Goal: Transaction & Acquisition: Purchase product/service

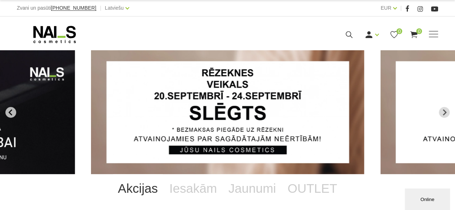
click at [11, 113] on icon "Go to last slide" at bounding box center [10, 112] width 4 height 6
click at [444, 110] on icon "Next slide" at bounding box center [444, 112] width 6 height 6
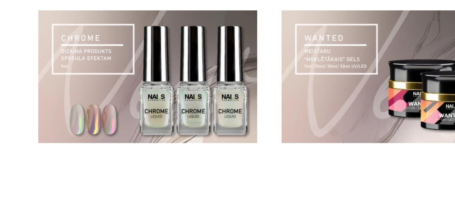
scroll to position [493, 0]
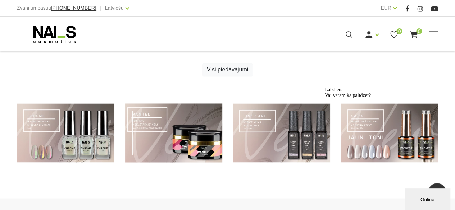
click at [162, 119] on link at bounding box center [173, 133] width 97 height 59
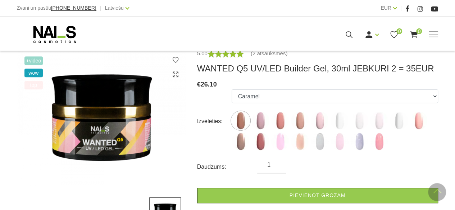
scroll to position [128, 0]
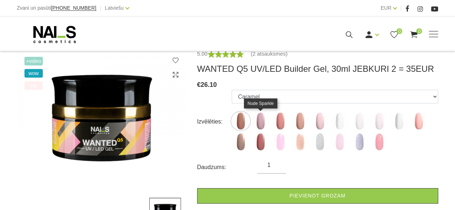
click at [262, 123] on img at bounding box center [260, 121] width 18 height 18
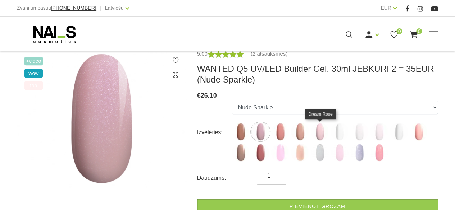
click at [321, 134] on img at bounding box center [320, 132] width 18 height 18
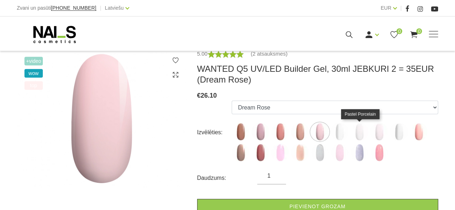
click at [361, 134] on img at bounding box center [359, 132] width 18 height 18
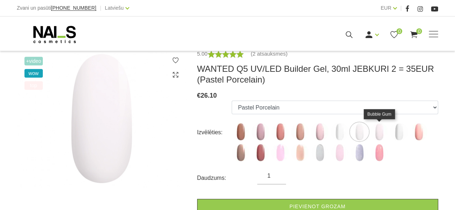
click at [384, 136] on img at bounding box center [379, 132] width 18 height 18
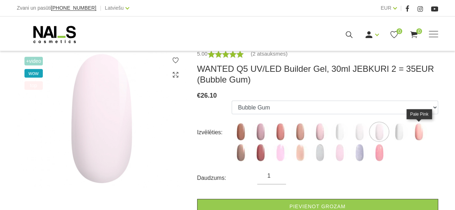
click at [419, 134] on img at bounding box center [418, 132] width 18 height 18
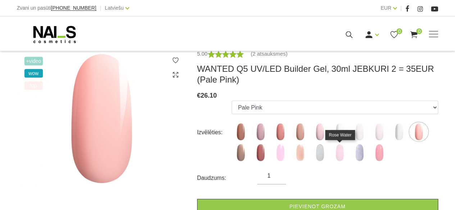
click at [338, 153] on img at bounding box center [339, 153] width 18 height 18
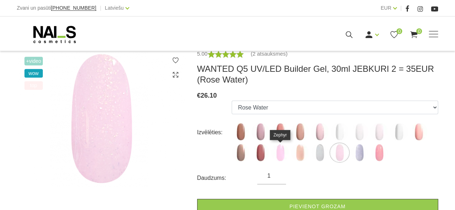
click at [279, 153] on img at bounding box center [280, 153] width 18 height 18
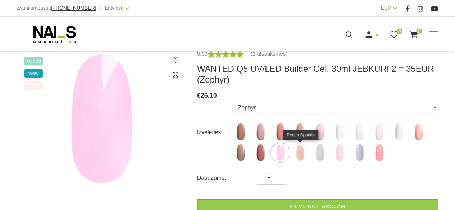
click at [301, 157] on img at bounding box center [300, 153] width 18 height 18
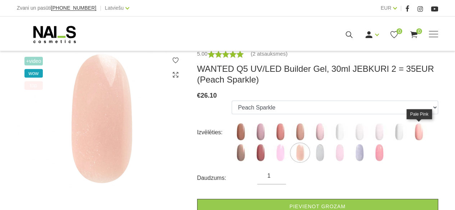
click at [418, 133] on img at bounding box center [418, 132] width 18 height 18
select select "6142"
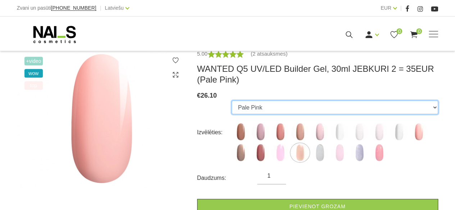
click at [420, 107] on select "Caramel Nude Sparkle Mood Macchiato Dream Rose Premium Clear Pastel Porcelain B…" at bounding box center [335, 108] width 206 height 14
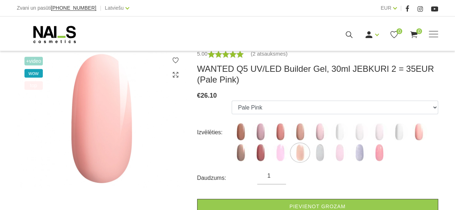
click at [439, 153] on div "5.00 (2 atsauksmes) WANTED Q5 UV/LED Builder Gel, 30ml JEBKURI 2 = 35EUR (Pale …" at bounding box center [318, 155] width 252 height 211
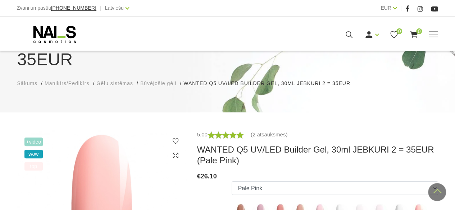
scroll to position [42, 0]
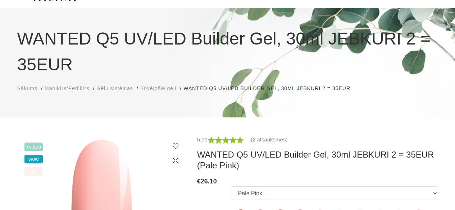
click at [158, 88] on span "Būvējošie gēli" at bounding box center [158, 89] width 36 height 6
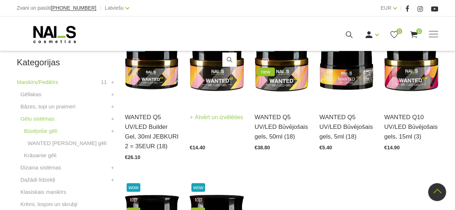
scroll to position [198, 0]
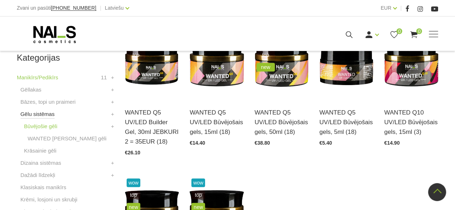
click at [37, 116] on link "Gēlu sistēmas" at bounding box center [37, 114] width 34 height 9
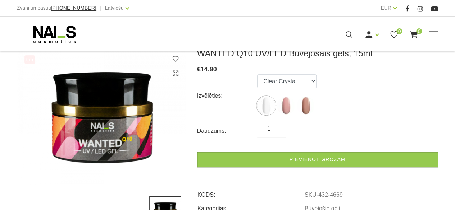
scroll to position [104, 0]
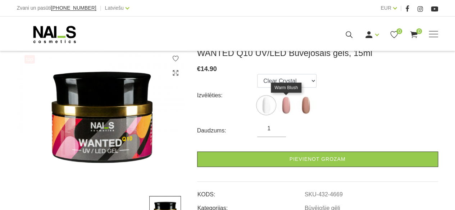
click at [287, 110] on img at bounding box center [286, 105] width 18 height 18
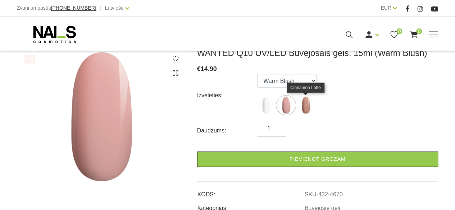
click at [306, 108] on img at bounding box center [306, 105] width 18 height 18
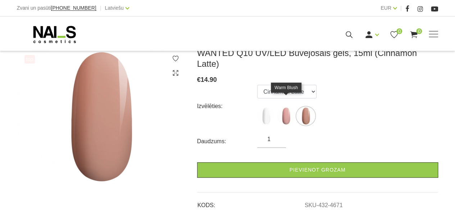
click at [284, 107] on img at bounding box center [286, 116] width 18 height 18
select select "4670"
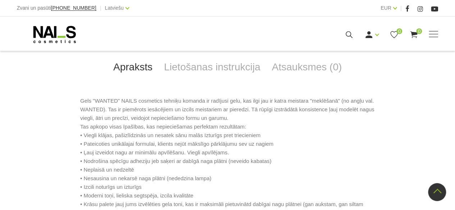
scroll to position [305, 0]
click at [229, 69] on link "Lietošanas instrukcija" at bounding box center [212, 68] width 108 height 24
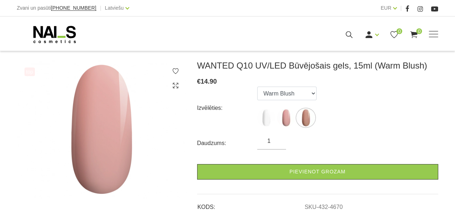
scroll to position [92, 0]
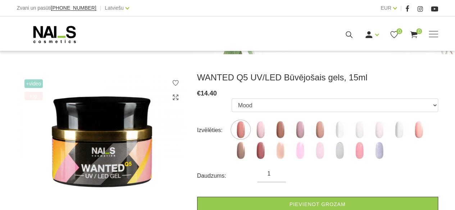
scroll to position [81, 0]
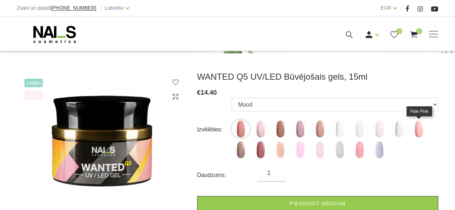
click at [422, 133] on img at bounding box center [418, 129] width 18 height 18
select select "6139"
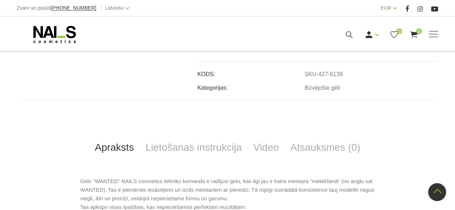
scroll to position [246, 0]
click at [214, 143] on link "Lietošanas instrukcija" at bounding box center [193, 148] width 108 height 24
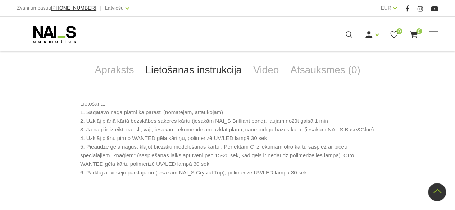
scroll to position [323, 0]
click at [271, 72] on link "Video" at bounding box center [265, 71] width 37 height 24
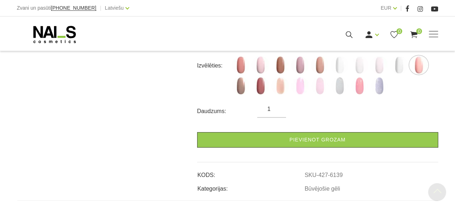
scroll to position [144, 0]
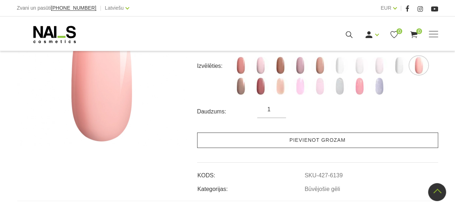
click at [275, 147] on link "Pievienot grozam" at bounding box center [317, 140] width 241 height 15
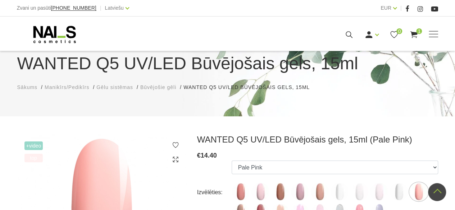
scroll to position [0, 0]
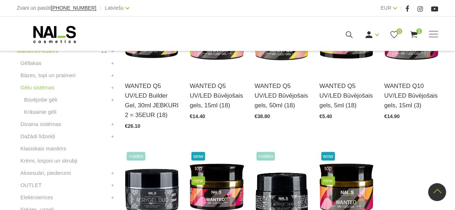
scroll to position [308, 0]
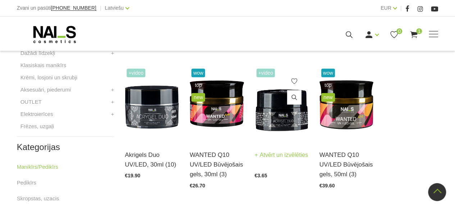
click at [277, 115] on img at bounding box center [282, 104] width 54 height 74
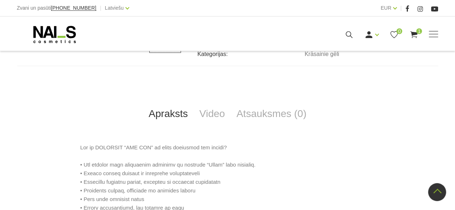
scroll to position [281, 0]
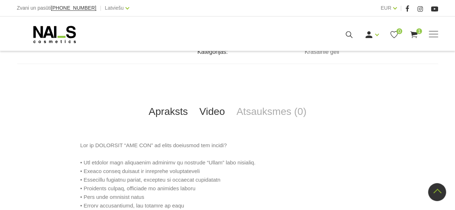
click at [203, 112] on link "Video" at bounding box center [211, 112] width 37 height 24
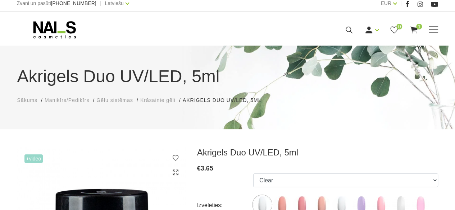
scroll to position [0, 0]
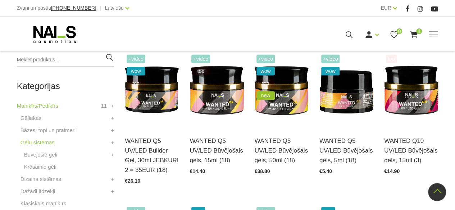
scroll to position [170, 0]
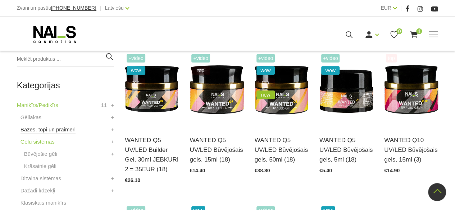
click at [56, 129] on link "Bāzes, topi un praimeri" at bounding box center [47, 129] width 55 height 9
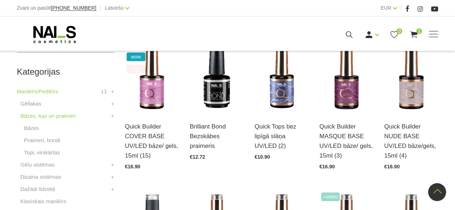
scroll to position [189, 0]
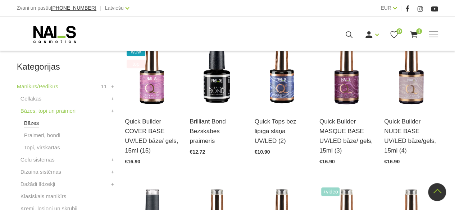
click at [30, 124] on link "Bāzes" at bounding box center [31, 123] width 15 height 9
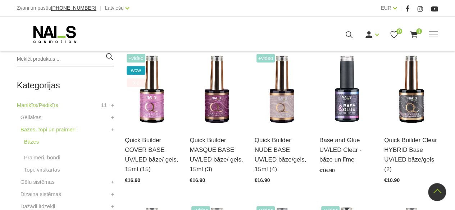
scroll to position [171, 0]
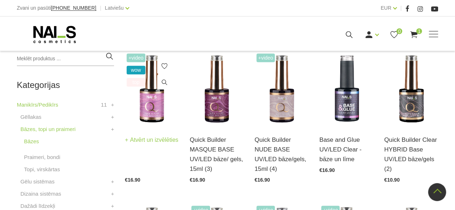
click at [156, 105] on img at bounding box center [152, 89] width 54 height 74
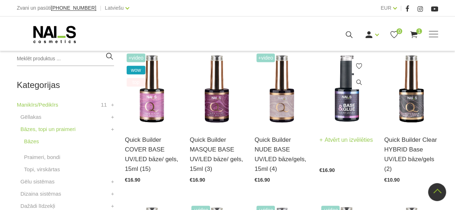
click at [348, 117] on div "Base and Glue UV/LED Clear - bāze un līme Atvērt un izvēlēties €16.90" at bounding box center [346, 112] width 54 height 121
click at [348, 106] on img at bounding box center [346, 89] width 54 height 74
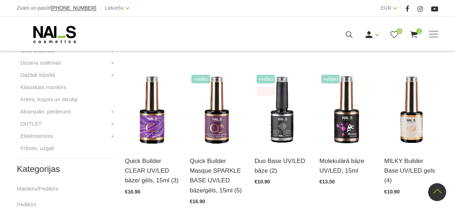
scroll to position [303, 0]
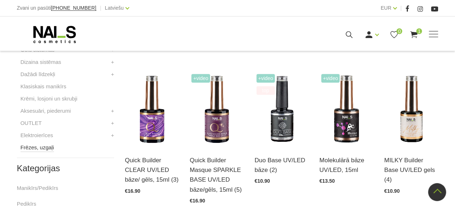
click at [36, 145] on link "Frēzes, uzgaļi" at bounding box center [36, 147] width 33 height 9
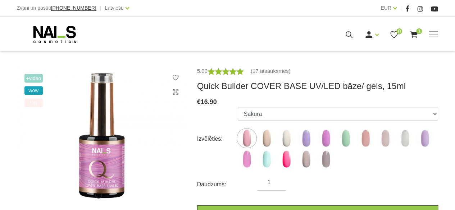
scroll to position [117, 0]
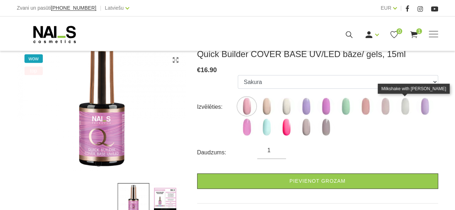
click at [405, 107] on img at bounding box center [405, 106] width 18 height 18
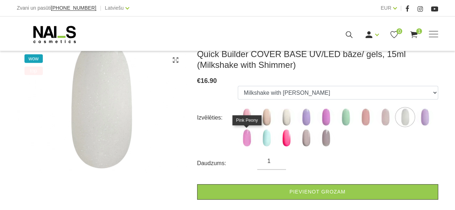
click at [249, 140] on img at bounding box center [247, 138] width 18 height 18
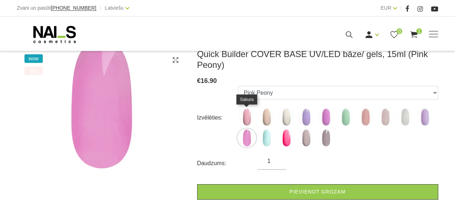
click at [249, 118] on img at bounding box center [247, 117] width 18 height 18
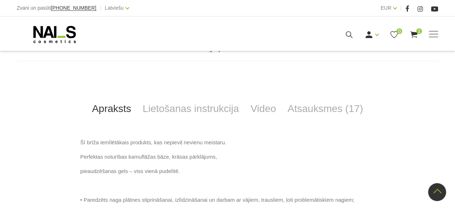
scroll to position [293, 0]
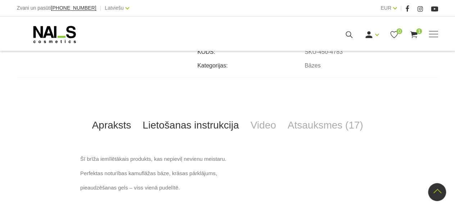
click at [225, 114] on link "Lietošanas instrukcija" at bounding box center [191, 126] width 108 height 24
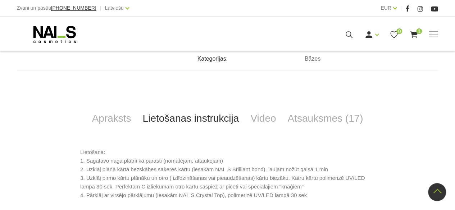
scroll to position [297, 0]
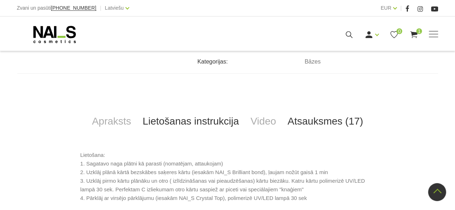
click at [310, 111] on link "Atsauksmes (17)" at bounding box center [324, 122] width 87 height 24
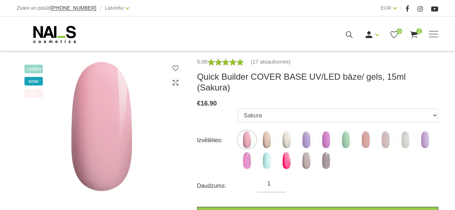
scroll to position [94, 0]
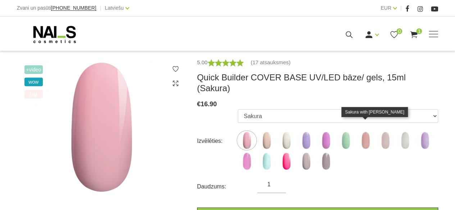
click at [370, 136] on img at bounding box center [365, 141] width 18 height 18
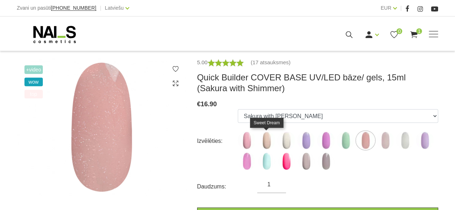
click at [267, 142] on img at bounding box center [266, 141] width 18 height 18
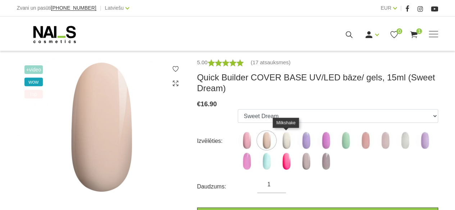
click at [290, 142] on img at bounding box center [286, 141] width 18 height 18
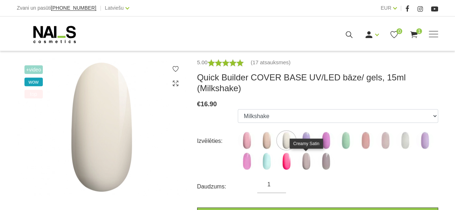
click at [305, 167] on img at bounding box center [306, 161] width 18 height 18
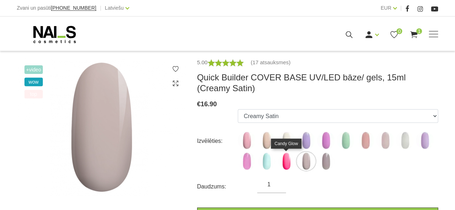
click at [288, 165] on img at bounding box center [286, 161] width 18 height 18
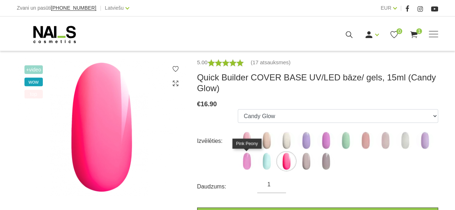
click at [250, 161] on img at bounding box center [247, 161] width 18 height 18
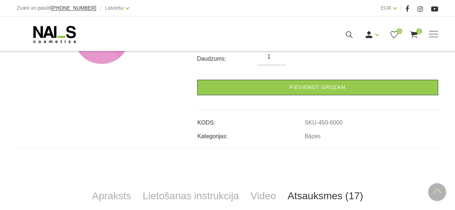
scroll to position [264, 0]
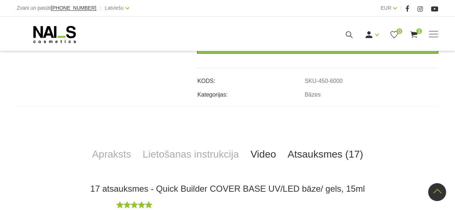
click at [255, 156] on link "Video" at bounding box center [262, 155] width 37 height 24
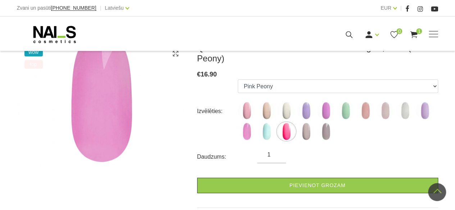
scroll to position [122, 0]
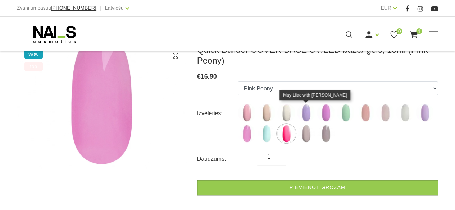
click at [305, 114] on img at bounding box center [306, 113] width 18 height 18
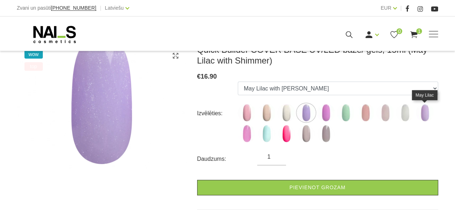
click at [423, 110] on img at bounding box center [425, 113] width 18 height 18
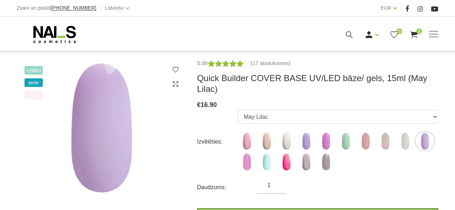
scroll to position [93, 0]
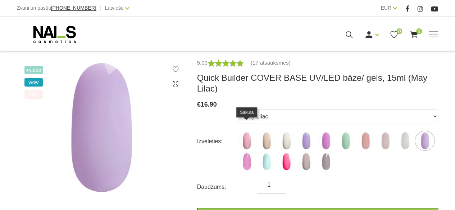
click at [245, 132] on img at bounding box center [247, 141] width 18 height 18
select select "4783"
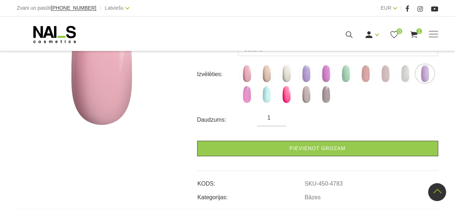
scroll to position [160, 0]
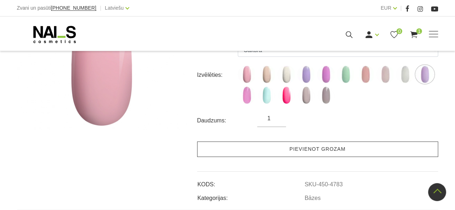
click at [261, 142] on link "Pievienot grozam" at bounding box center [317, 149] width 241 height 15
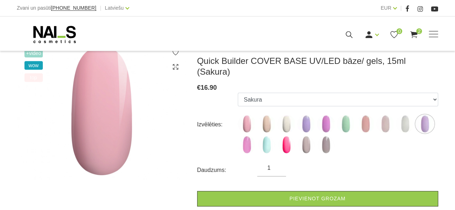
scroll to position [111, 0]
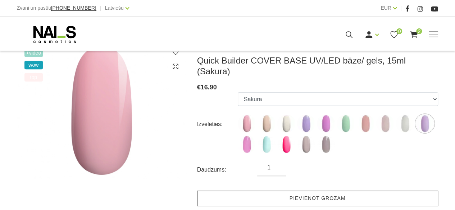
click at [270, 191] on link "Pievienot grozam" at bounding box center [317, 198] width 241 height 15
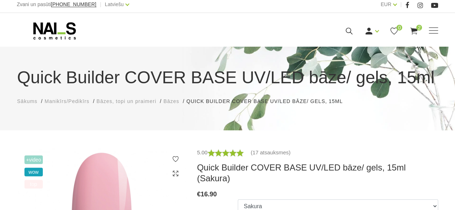
scroll to position [0, 0]
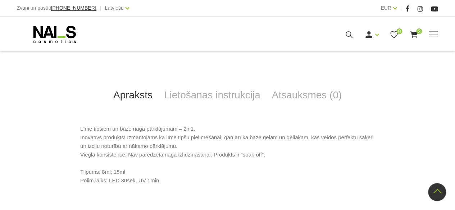
scroll to position [292, 0]
click at [214, 95] on link "Lietošanas instrukcija" at bounding box center [212, 96] width 108 height 24
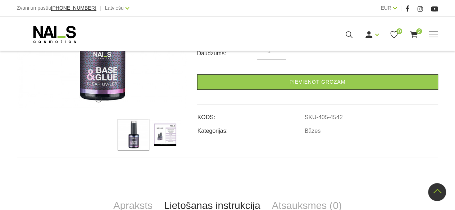
scroll to position [180, 0]
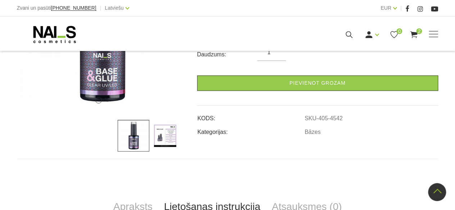
click at [170, 132] on img at bounding box center [165, 136] width 32 height 32
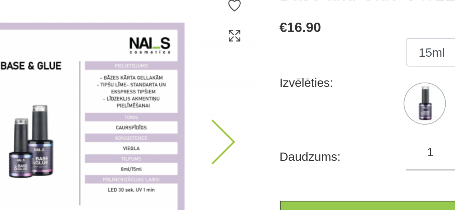
scroll to position [100, 0]
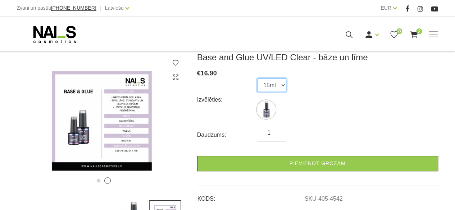
click at [281, 84] on select "15ml" at bounding box center [271, 85] width 29 height 14
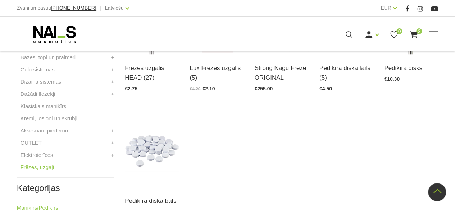
scroll to position [243, 0]
click at [111, 155] on link "+" at bounding box center [112, 154] width 3 height 9
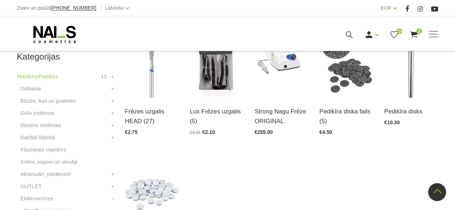
scroll to position [197, 0]
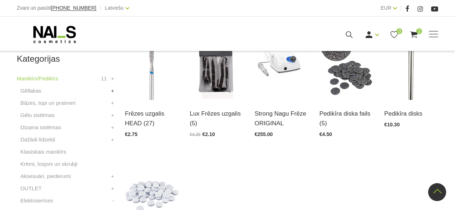
click at [111, 91] on link "+" at bounding box center [112, 91] width 3 height 9
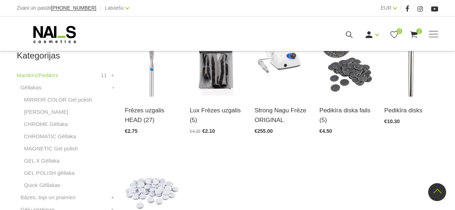
scroll to position [199, 0]
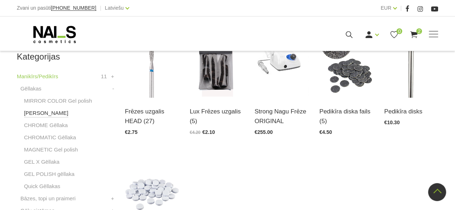
click at [48, 114] on link "[PERSON_NAME]" at bounding box center [46, 113] width 44 height 9
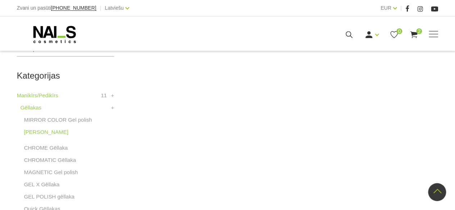
scroll to position [180, 0]
click at [48, 121] on link "MIRROR COLOR Gel polish" at bounding box center [58, 119] width 68 height 9
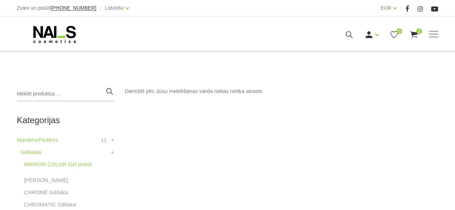
scroll to position [136, 0]
click at [30, 152] on link "Gēllakas" at bounding box center [30, 152] width 21 height 9
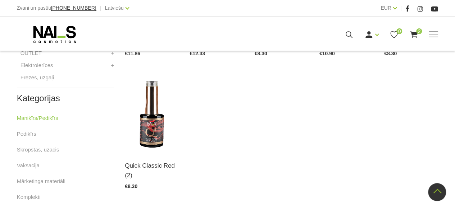
scroll to position [431, 0]
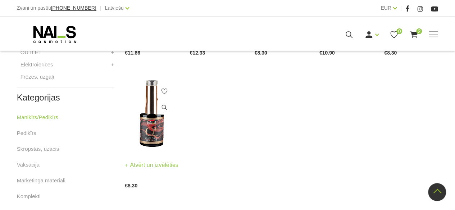
click at [150, 130] on img at bounding box center [152, 114] width 54 height 74
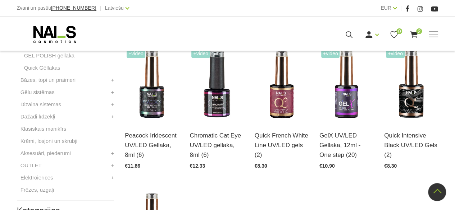
scroll to position [317, 0]
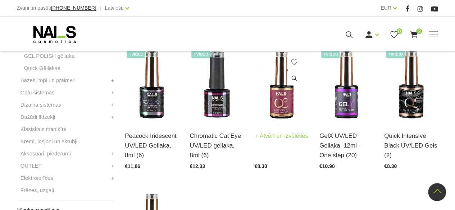
click at [283, 94] on img at bounding box center [282, 85] width 54 height 74
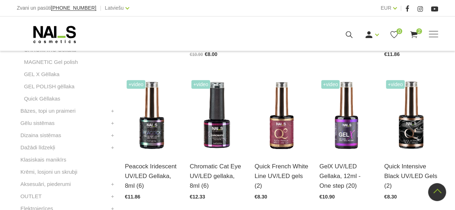
scroll to position [287, 0]
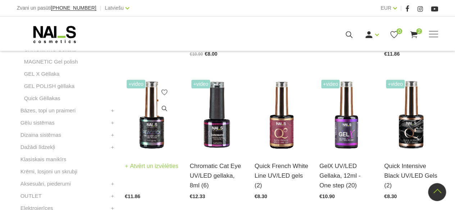
click at [145, 139] on img at bounding box center [152, 115] width 54 height 74
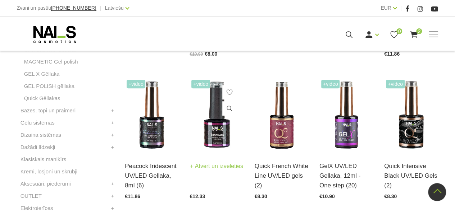
click at [223, 122] on img at bounding box center [216, 115] width 54 height 74
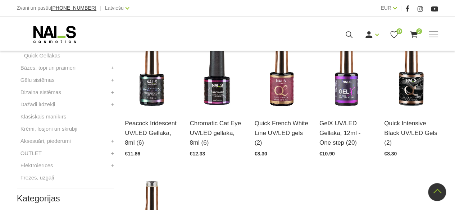
scroll to position [330, 0]
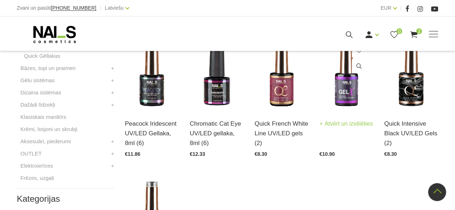
click at [351, 87] on img at bounding box center [346, 73] width 54 height 74
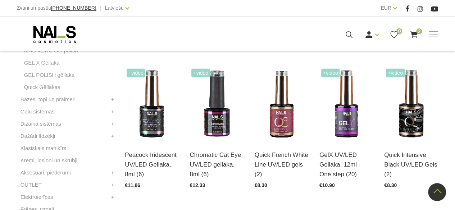
scroll to position [299, 0]
click at [111, 123] on link "+" at bounding box center [112, 123] width 3 height 9
click at [111, 111] on link "+" at bounding box center [112, 111] width 3 height 9
click at [112, 111] on link "-" at bounding box center [113, 111] width 2 height 9
click at [112, 99] on link "+" at bounding box center [112, 99] width 3 height 9
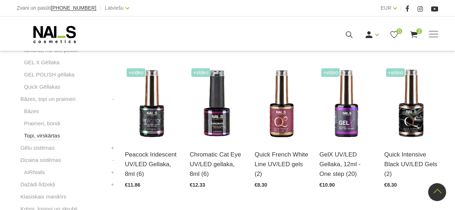
click at [48, 137] on link "Topi, virskārtas" at bounding box center [42, 136] width 36 height 9
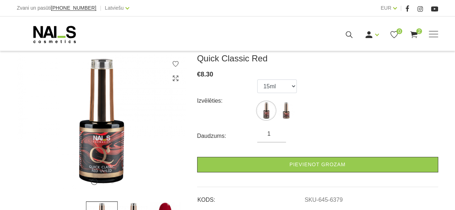
scroll to position [102, 0]
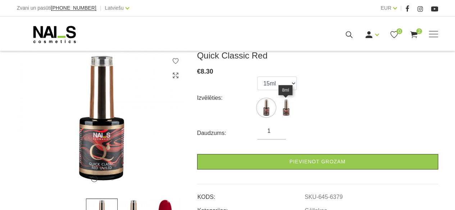
click at [292, 106] on img at bounding box center [286, 108] width 18 height 18
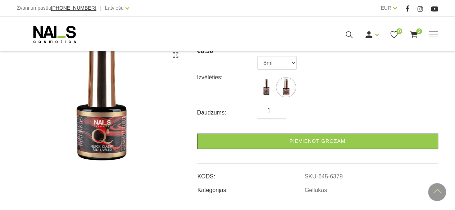
scroll to position [119, 0]
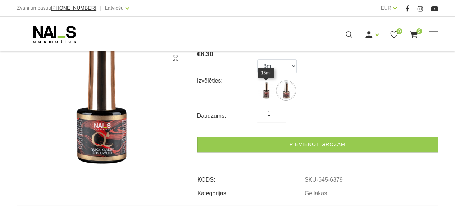
click at [268, 92] on img at bounding box center [266, 91] width 18 height 18
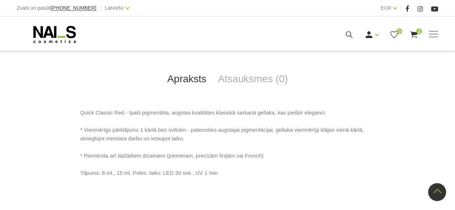
scroll to position [292, 0]
click at [268, 92] on div "Apraksts Atsauksmes (0) Quick Classic Red - īpaši pigmentēta, augstas kvalitāte…" at bounding box center [227, 110] width 421 height 157
click at [239, 82] on link "Atsauksmes (0)" at bounding box center [253, 80] width 82 height 24
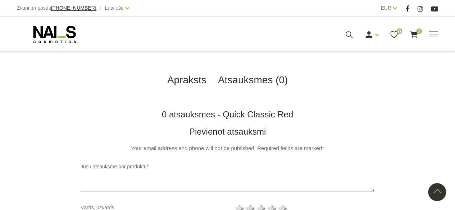
click at [210, 81] on link "Apraksts" at bounding box center [186, 80] width 51 height 24
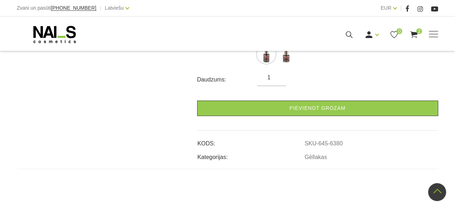
scroll to position [85, 0]
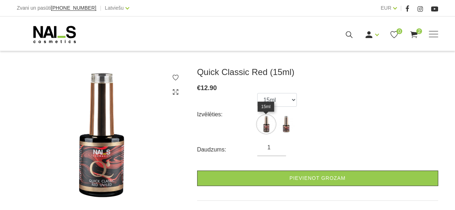
click at [264, 126] on img at bounding box center [266, 124] width 18 height 18
click at [265, 127] on img at bounding box center [266, 124] width 18 height 18
click at [288, 103] on select "15ml 8ml" at bounding box center [277, 100] width 40 height 14
select select "6379"
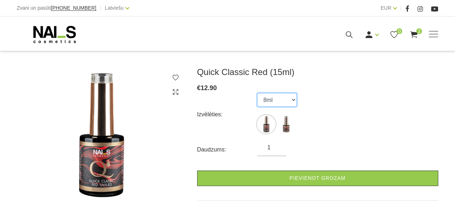
click at [257, 93] on select "15ml 8ml" at bounding box center [277, 100] width 40 height 14
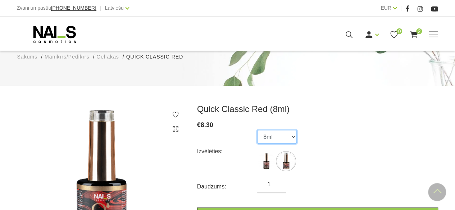
scroll to position [44, 0]
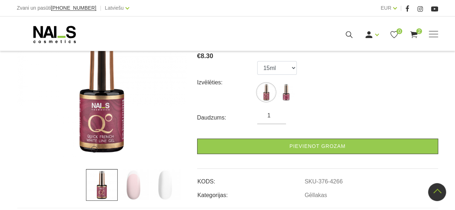
scroll to position [117, 0]
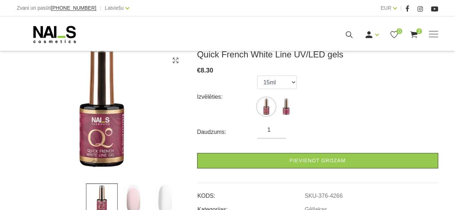
click at [130, 193] on img at bounding box center [134, 200] width 32 height 32
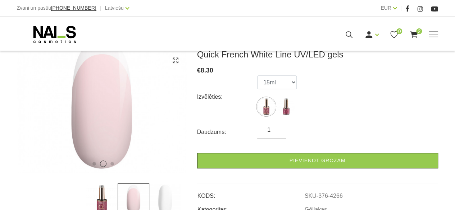
click at [168, 188] on div at bounding box center [101, 200] width 169 height 32
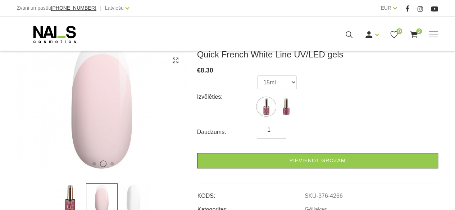
click at [133, 196] on img at bounding box center [134, 200] width 32 height 32
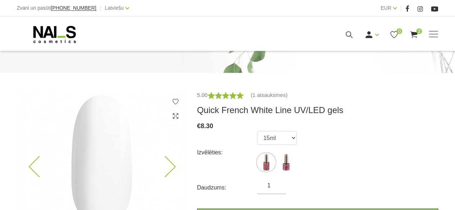
scroll to position [58, 0]
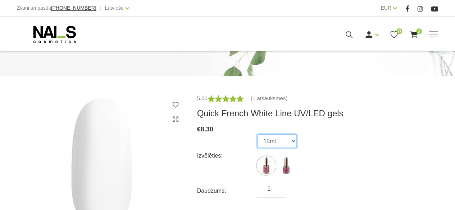
click at [290, 139] on select "15ml 8ml" at bounding box center [277, 141] width 40 height 14
click at [257, 134] on select "15ml 8ml" at bounding box center [277, 141] width 40 height 14
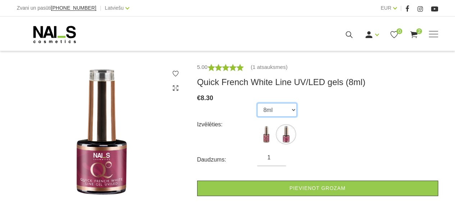
scroll to position [86, 0]
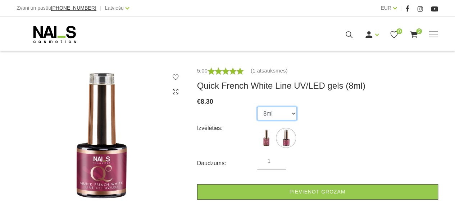
click at [288, 113] on select "15ml 8ml" at bounding box center [277, 114] width 40 height 14
click at [257, 107] on select "15ml 8ml" at bounding box center [277, 114] width 40 height 14
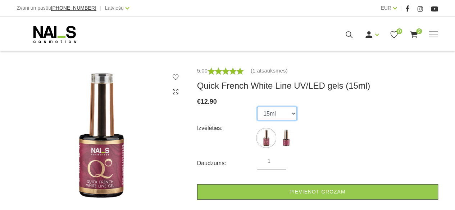
click at [284, 110] on select "15ml 8ml" at bounding box center [277, 114] width 40 height 14
select select "4266"
click at [257, 107] on select "15ml 8ml" at bounding box center [277, 114] width 40 height 14
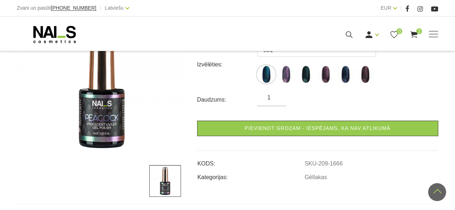
scroll to position [101, 0]
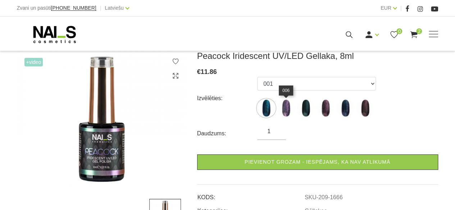
click at [288, 107] on img at bounding box center [286, 108] width 18 height 18
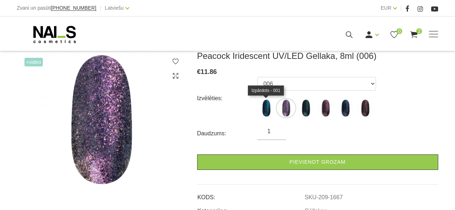
click at [266, 107] on img at bounding box center [266, 108] width 18 height 18
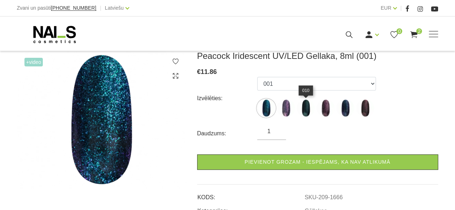
click at [308, 111] on img at bounding box center [306, 108] width 18 height 18
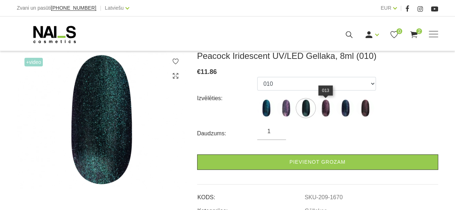
click at [326, 111] on img at bounding box center [325, 108] width 18 height 18
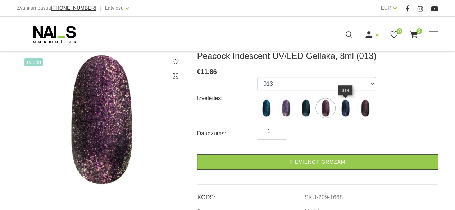
click at [347, 113] on img at bounding box center [345, 108] width 18 height 18
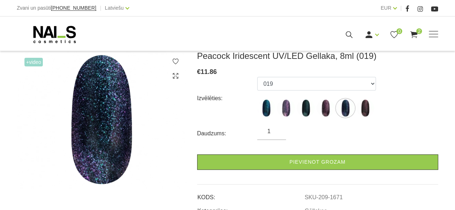
click at [375, 110] on ul "001 006 010 013 019 020" at bounding box center [316, 98] width 119 height 43
click at [367, 109] on img at bounding box center [365, 108] width 18 height 18
select select "1669"
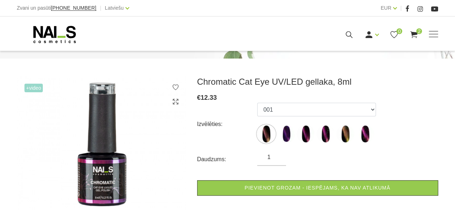
scroll to position [76, 0]
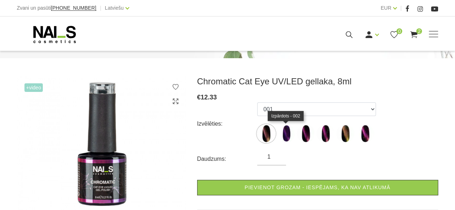
click at [285, 136] on img at bounding box center [286, 134] width 18 height 18
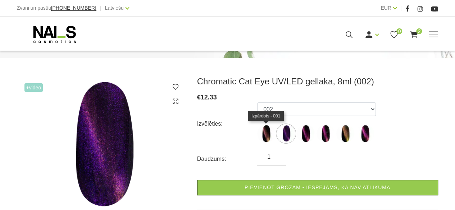
click at [264, 134] on img at bounding box center [266, 134] width 18 height 18
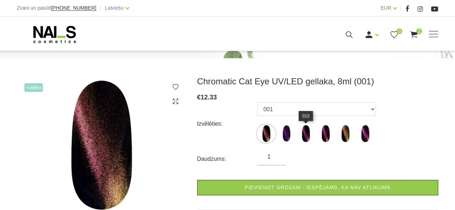
click at [304, 139] on img at bounding box center [306, 134] width 18 height 18
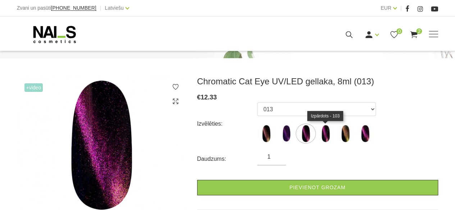
click at [327, 135] on img at bounding box center [325, 134] width 18 height 18
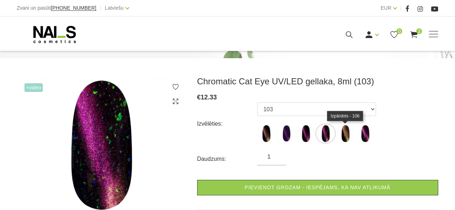
click at [349, 133] on img at bounding box center [345, 134] width 18 height 18
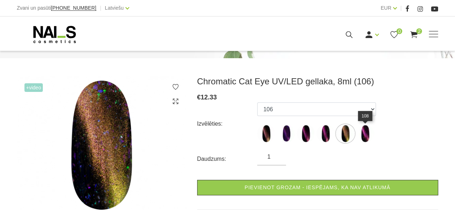
click at [366, 134] on img at bounding box center [365, 134] width 18 height 18
select select "1494"
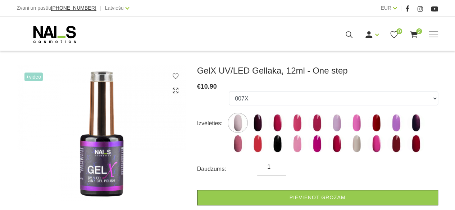
scroll to position [86, 0]
click at [237, 127] on img at bounding box center [238, 123] width 18 height 18
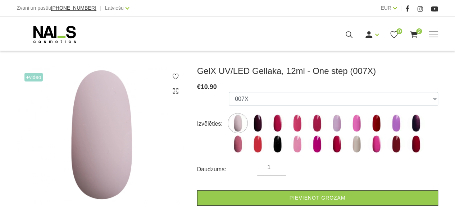
scroll to position [86, 0]
click at [261, 124] on img at bounding box center [257, 124] width 18 height 18
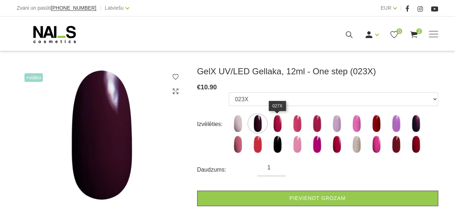
click at [275, 124] on img at bounding box center [277, 124] width 18 height 18
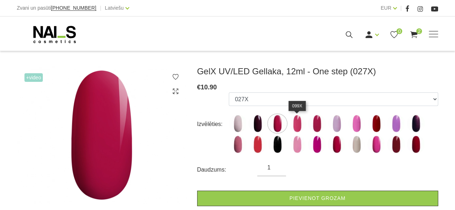
click at [298, 125] on img at bounding box center [297, 124] width 18 height 18
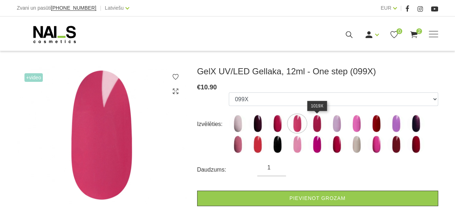
click at [320, 124] on img at bounding box center [317, 124] width 18 height 18
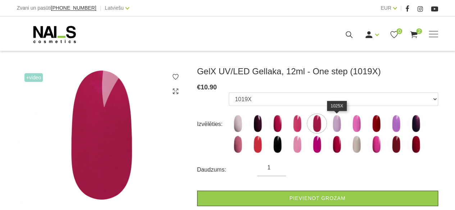
click at [340, 125] on img at bounding box center [336, 124] width 18 height 18
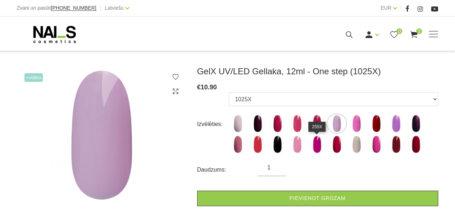
click at [320, 145] on img at bounding box center [317, 145] width 18 height 18
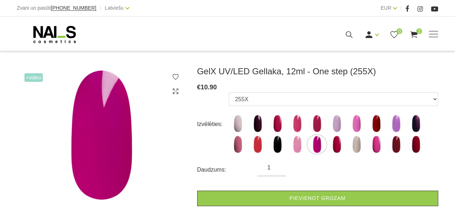
click at [320, 145] on img at bounding box center [317, 145] width 18 height 18
click at [255, 144] on img at bounding box center [257, 145] width 18 height 18
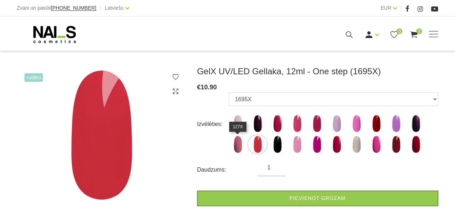
click at [238, 143] on img at bounding box center [238, 145] width 18 height 18
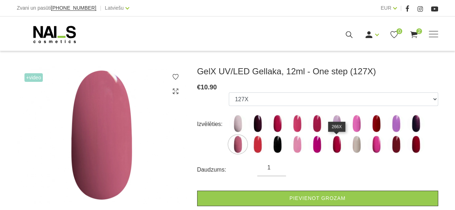
click at [335, 150] on img at bounding box center [336, 145] width 18 height 18
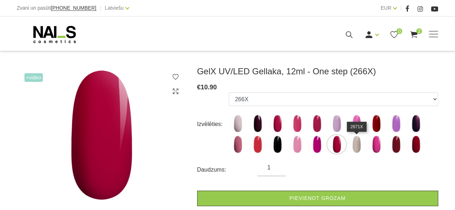
click at [357, 150] on img at bounding box center [356, 145] width 18 height 18
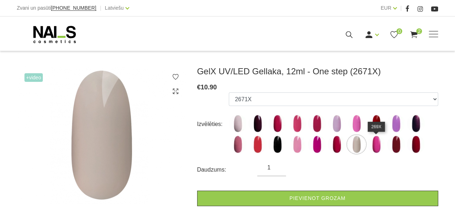
click at [377, 147] on img at bounding box center [376, 145] width 18 height 18
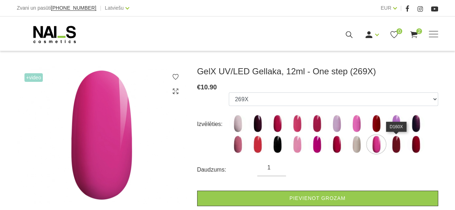
click at [396, 147] on img at bounding box center [396, 145] width 18 height 18
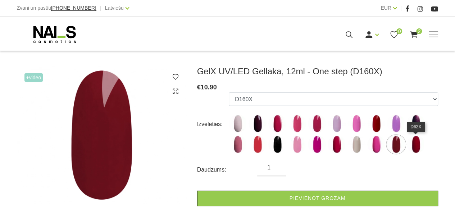
click at [413, 147] on img at bounding box center [416, 145] width 18 height 18
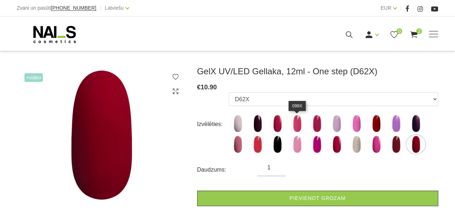
click at [298, 127] on img at bounding box center [297, 124] width 18 height 18
select select "6226"
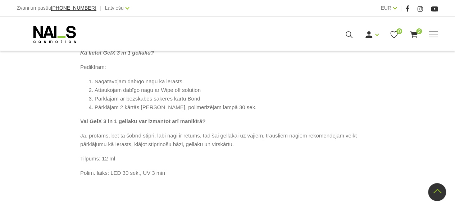
scroll to position [443, 0]
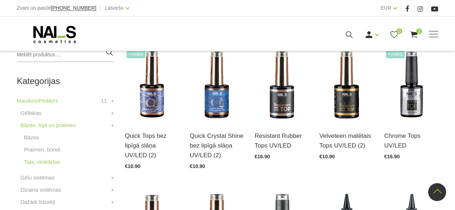
scroll to position [174, 0]
click at [409, 110] on img at bounding box center [411, 85] width 54 height 74
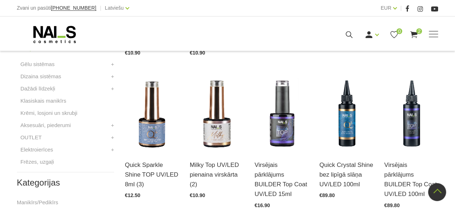
scroll to position [289, 0]
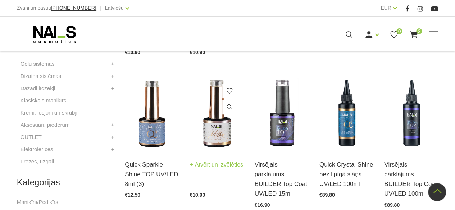
click at [213, 143] on div "Milky Top UV/LED pienaina virskārta (2) Atvērt un izvēlēties €10.90" at bounding box center [216, 137] width 54 height 121
click at [213, 143] on img at bounding box center [216, 114] width 54 height 74
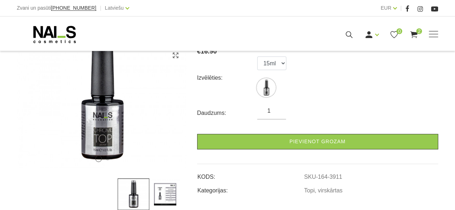
scroll to position [122, 0]
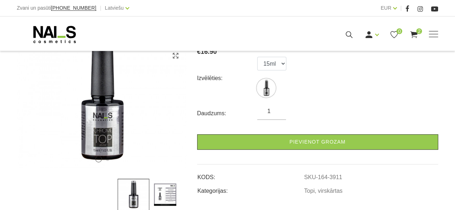
click at [163, 188] on img at bounding box center [165, 195] width 32 height 32
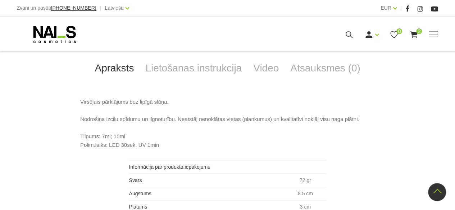
scroll to position [316, 0]
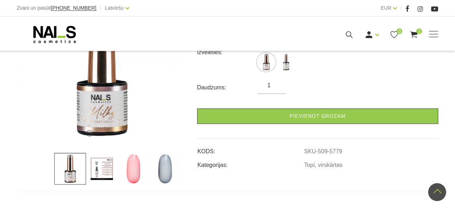
scroll to position [142, 0]
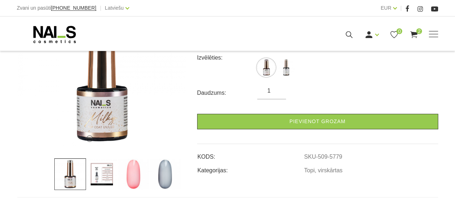
click at [111, 177] on img at bounding box center [102, 175] width 32 height 32
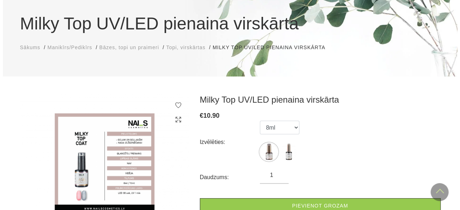
scroll to position [0, 0]
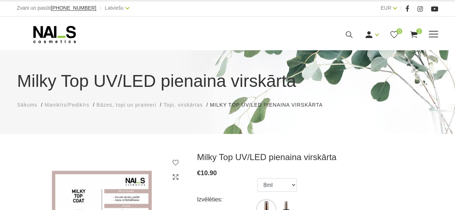
click at [413, 33] on use at bounding box center [413, 34] width 7 height 7
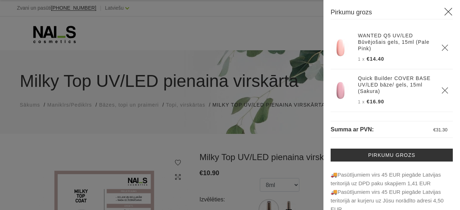
click at [390, 87] on link "Quick Builder COVER BASE UV/LED bāze/ gels, 15ml (Sakura)" at bounding box center [395, 84] width 75 height 19
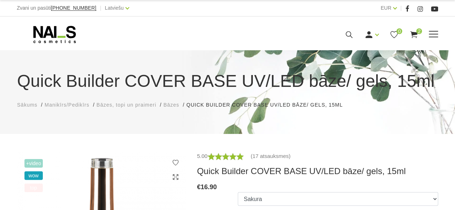
click at [42, 31] on use at bounding box center [54, 34] width 42 height 17
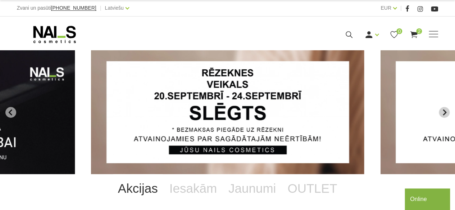
click at [447, 110] on icon "Next slide" at bounding box center [444, 112] width 6 height 6
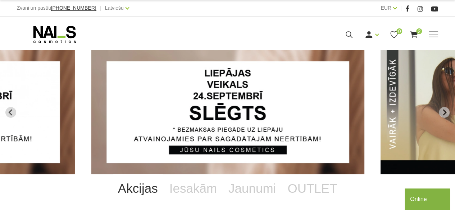
click at [245, 96] on img "2 of 14" at bounding box center [227, 112] width 273 height 124
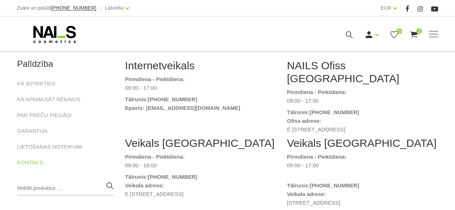
scroll to position [100, 0]
click at [245, 96] on dt "Tālrunis : (+371) 20446646" at bounding box center [200, 99] width 151 height 9
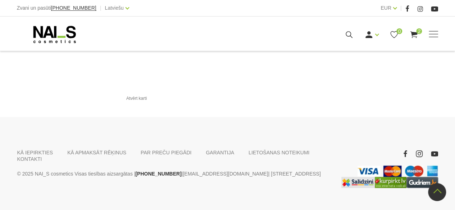
scroll to position [890, 0]
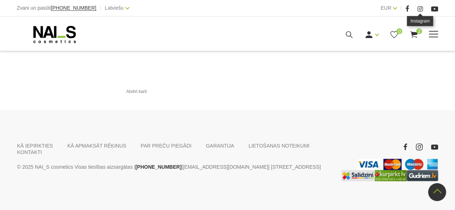
click at [419, 9] on use at bounding box center [419, 8] width 5 height 5
